Goal: Task Accomplishment & Management: Use online tool/utility

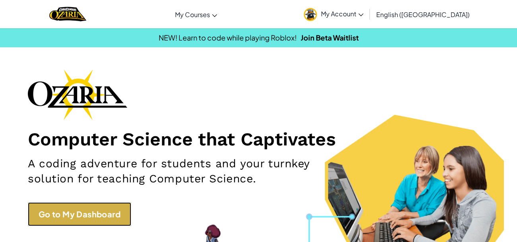
click at [101, 211] on link "Go to My Dashboard" at bounding box center [79, 214] width 103 height 24
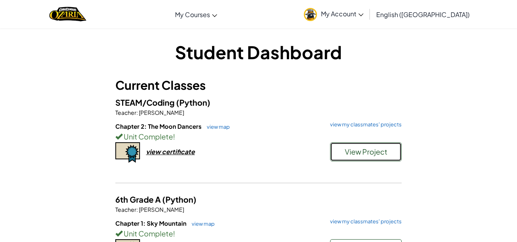
click at [345, 150] on span "View Project" at bounding box center [365, 151] width 43 height 9
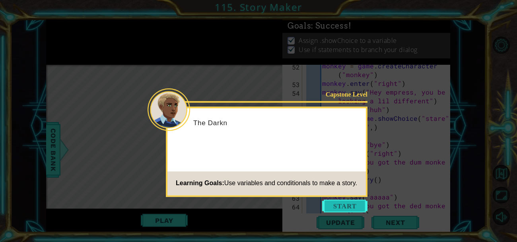
scroll to position [611, 0]
click at [346, 209] on button "Start" at bounding box center [344, 205] width 45 height 13
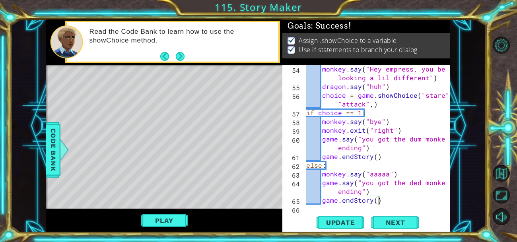
click at [439, 94] on div "monkey . say ( "Hey empress, you be looking a lil different" ) dragon . say ( "…" at bounding box center [378, 152] width 148 height 175
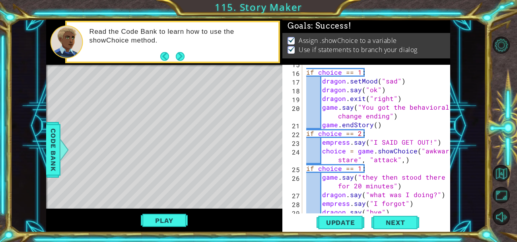
scroll to position [163, 0]
drag, startPoint x: 355, startPoint y: 159, endPoint x: 422, endPoint y: 149, distance: 67.4
click at [422, 149] on div "if choice == 1 : dragon . setMood ( "sad" ) dragon . say ( "ok" ) dragon . exit…" at bounding box center [378, 142] width 148 height 166
type textarea "choice = game.showChoice("do nothing", "attack",)"
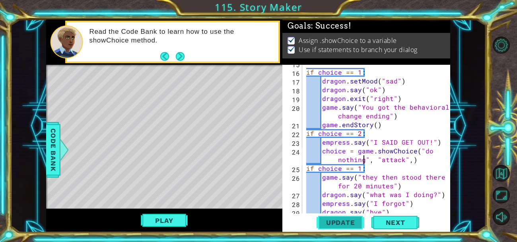
click at [343, 221] on span "Update" at bounding box center [340, 223] width 45 height 8
click at [338, 226] on button "Update" at bounding box center [340, 222] width 48 height 17
click at [387, 220] on span "Next" at bounding box center [394, 223] width 35 height 8
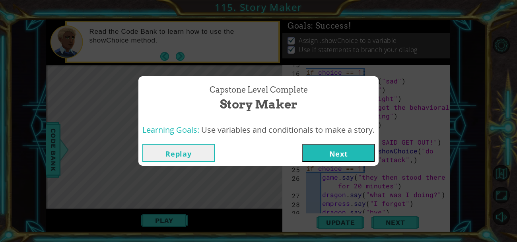
click at [323, 150] on button "Next" at bounding box center [338, 153] width 72 height 18
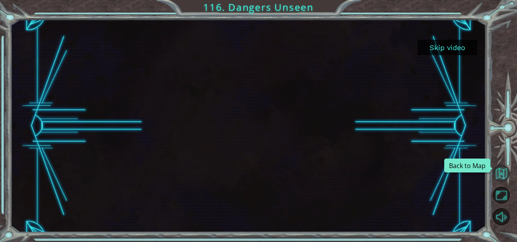
click at [499, 177] on button "Back to Map" at bounding box center [500, 173] width 17 height 17
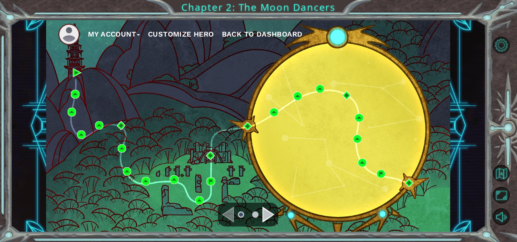
click at [236, 33] on span "Back to Dashboard" at bounding box center [262, 34] width 81 height 8
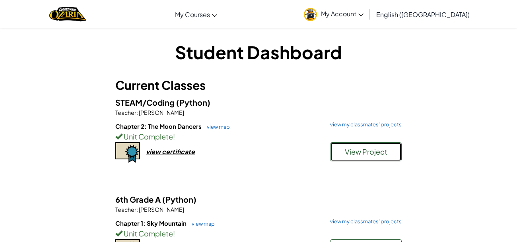
click at [351, 158] on button "View Project" at bounding box center [366, 151] width 72 height 19
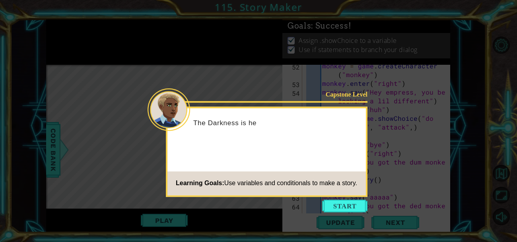
scroll to position [611, 0]
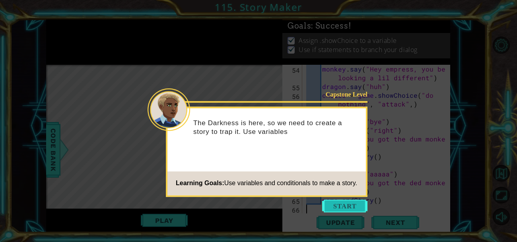
click at [337, 206] on button "Start" at bounding box center [344, 205] width 45 height 13
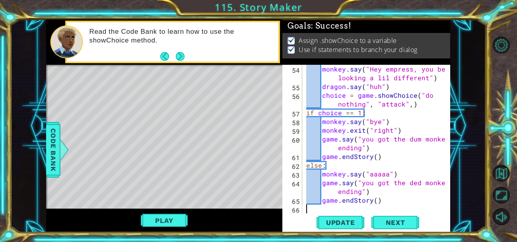
click at [416, 186] on div "monkey . say ( "Hey empress, you be looking a lil different" ) dragon . say ( "…" at bounding box center [378, 152] width 148 height 175
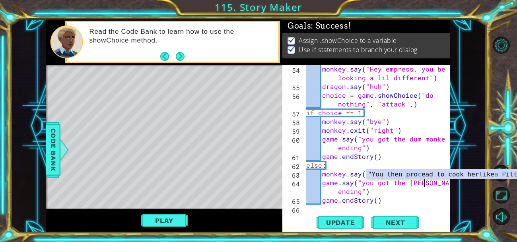
scroll to position [0, 8]
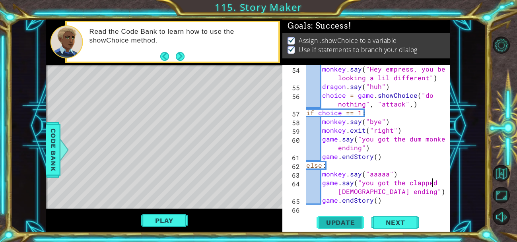
click at [329, 227] on button "Update" at bounding box center [340, 222] width 48 height 17
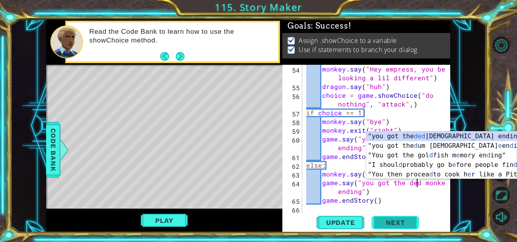
scroll to position [0, 7]
click at [386, 201] on div "monkey . say ( "Hey empress, you be looking a lil different" ) dragon . say ( "…" at bounding box center [378, 152] width 148 height 175
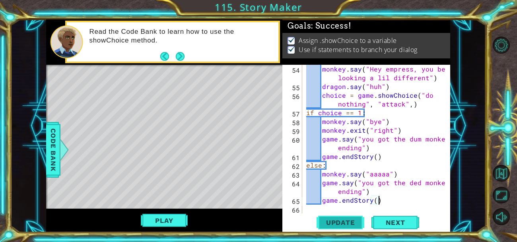
click at [342, 221] on span "Update" at bounding box center [340, 223] width 45 height 8
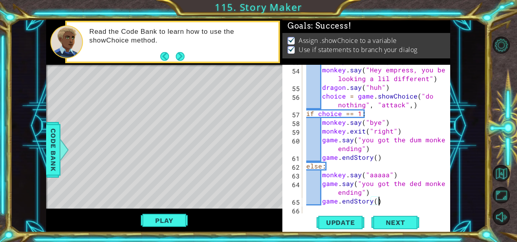
scroll to position [611, 0]
click at [323, 184] on div "monkey . enter ( "right" ) monkey . say ( "Hey empress, you be looking a lil di…" at bounding box center [378, 140] width 148 height 166
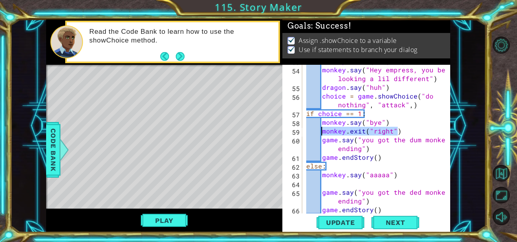
drag, startPoint x: 413, startPoint y: 130, endPoint x: 321, endPoint y: 133, distance: 91.4
click at [321, 133] on div "monkey . enter ( "right" ) monkey . say ( "Hey empress, you be looking a lil di…" at bounding box center [378, 140] width 148 height 166
type textarea "monkey.exit("right")"
click at [345, 182] on div "monkey . enter ( "right" ) monkey . say ( "Hey empress, you be looking a lil di…" at bounding box center [378, 140] width 148 height 166
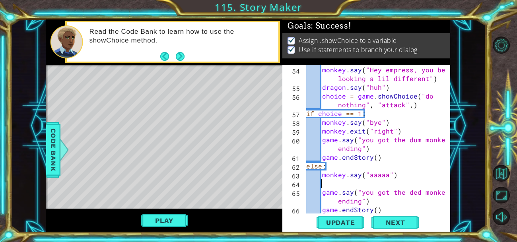
paste textarea "monkey.exit("right")"
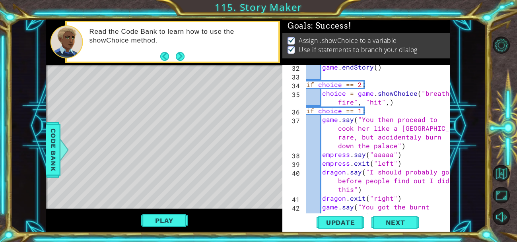
scroll to position [340, 0]
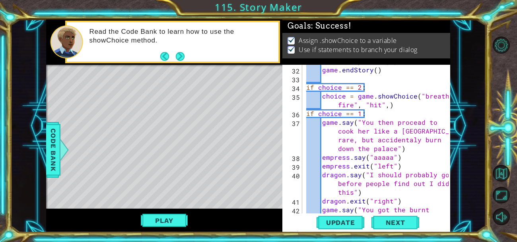
click at [370, 137] on div "game . say ( "You got the goldfish memory ending" ) game . endStory ( ) if choi…" at bounding box center [378, 140] width 148 height 184
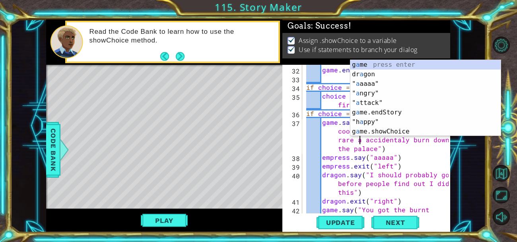
scroll to position [0, 16]
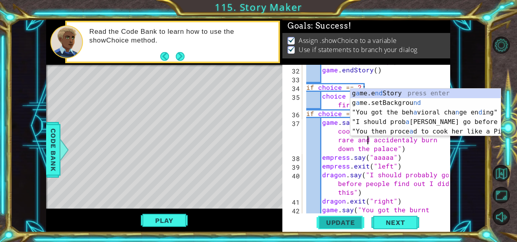
type textarea "game.say("You then procead to cook her like a Pittsburgh rare and accidentaly b…"
click at [350, 225] on span "Update" at bounding box center [340, 223] width 45 height 8
